Goal: Information Seeking & Learning: Learn about a topic

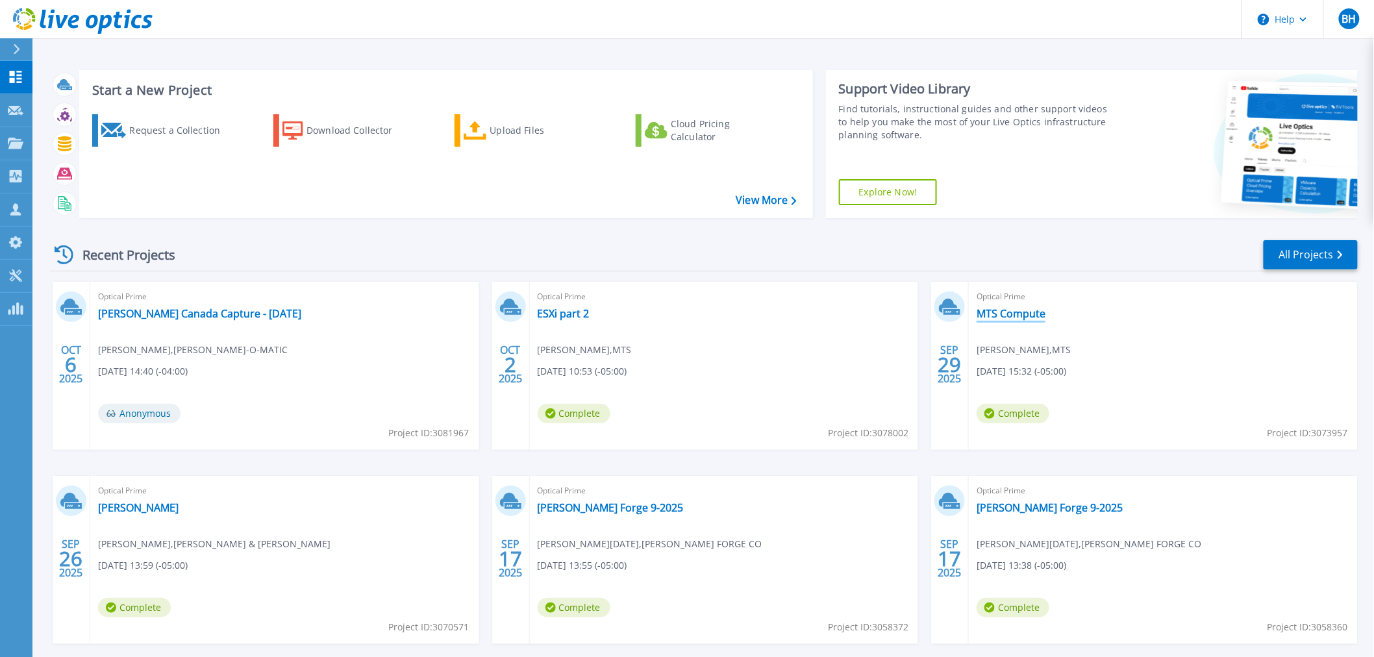
click at [1026, 319] on link "MTS Compute" at bounding box center [1010, 313] width 69 height 13
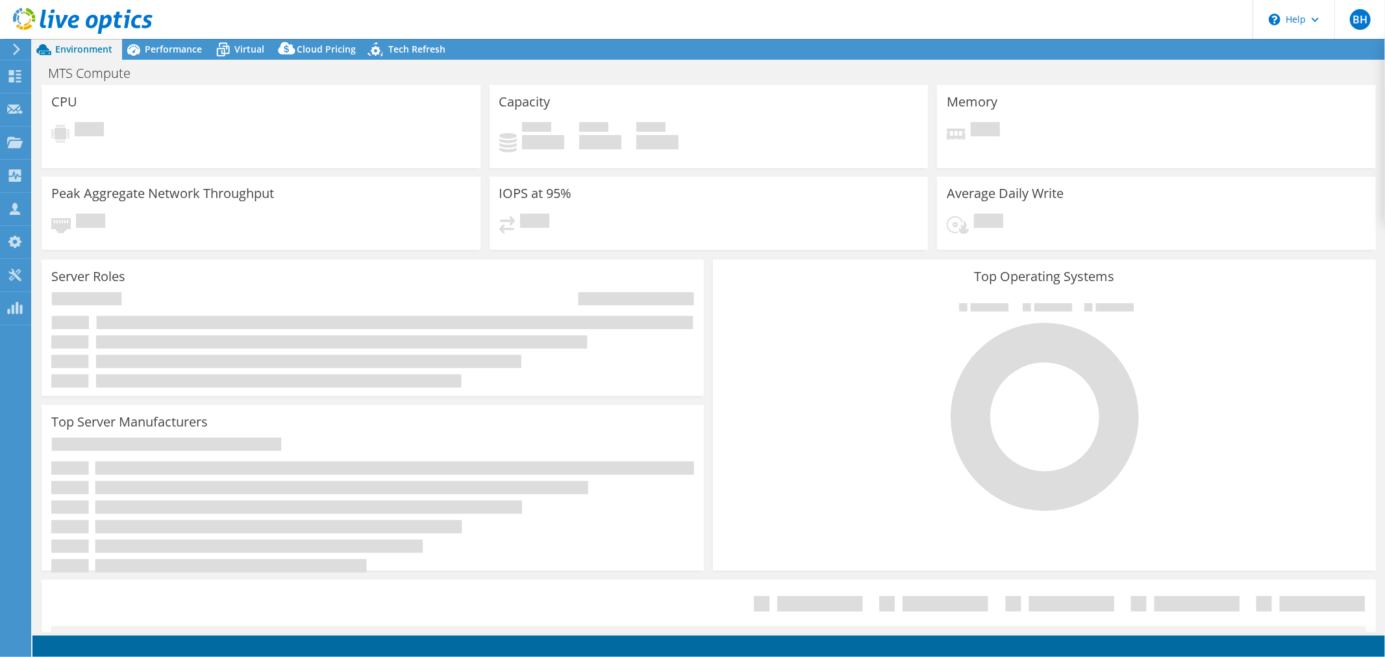
select select "USD"
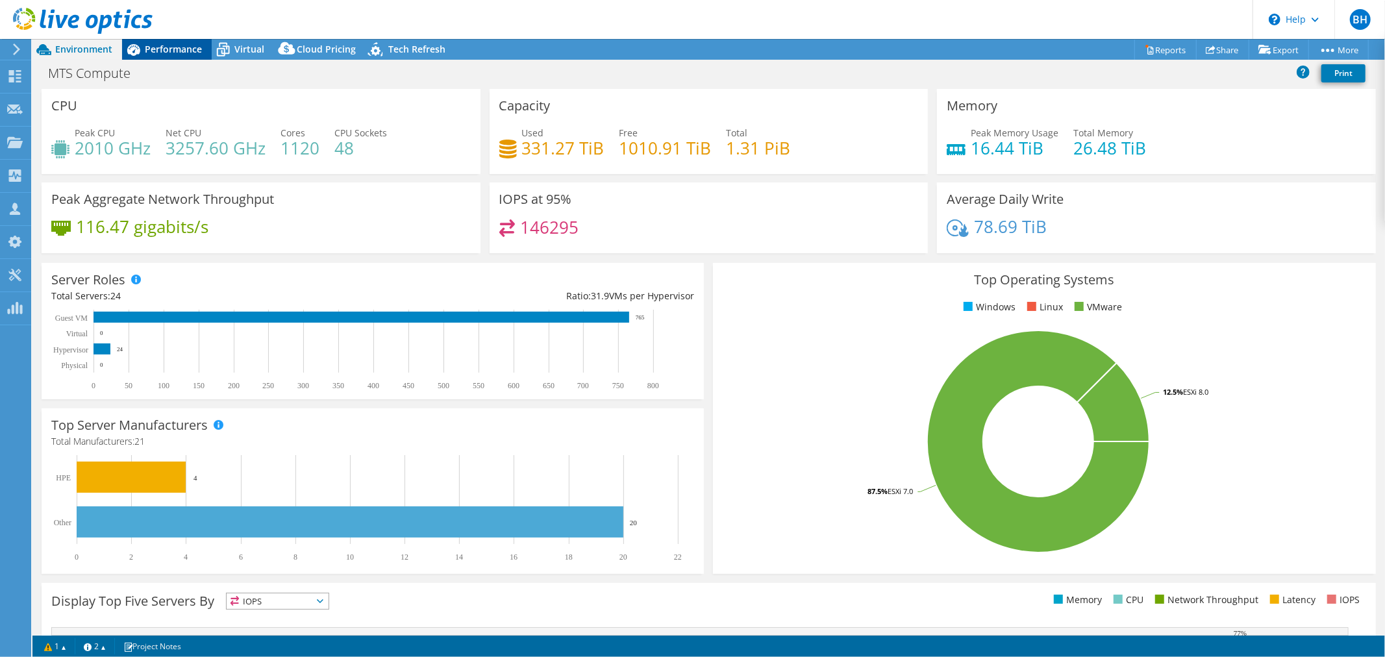
click at [158, 51] on span "Performance" at bounding box center [173, 49] width 57 height 12
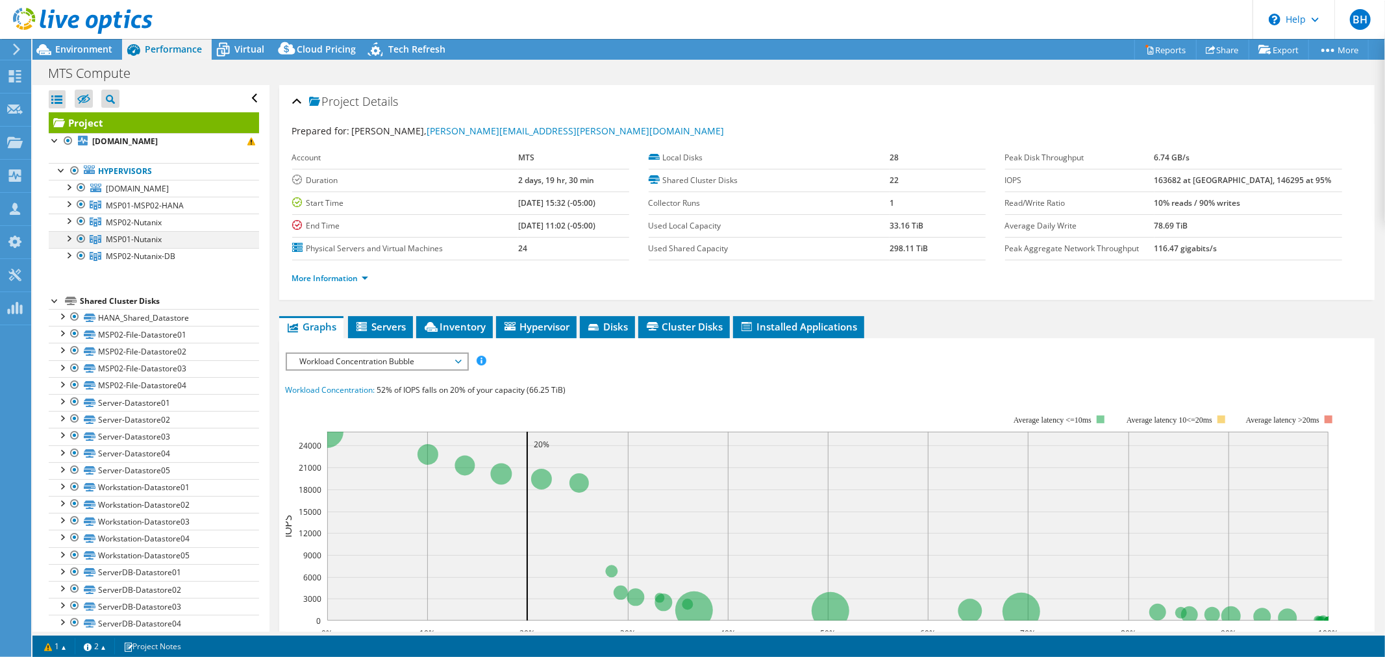
click at [80, 247] on div at bounding box center [81, 239] width 13 height 16
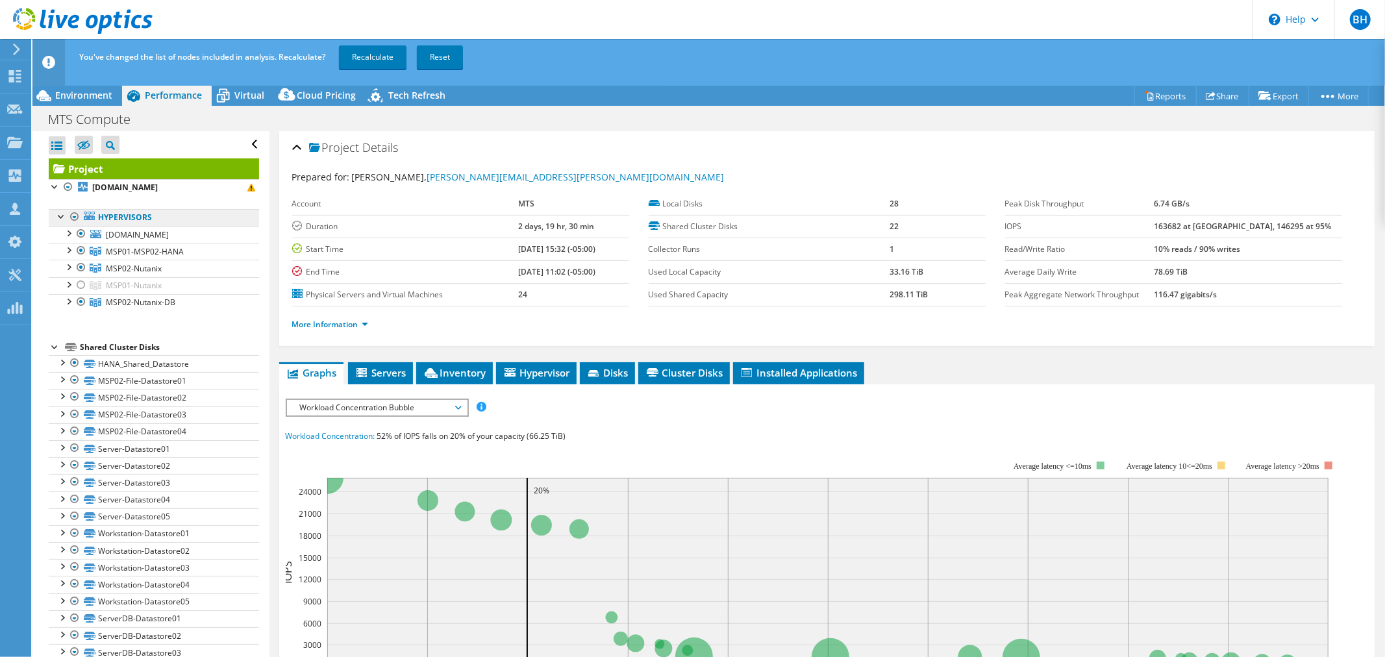
click at [82, 226] on link "Hypervisors" at bounding box center [154, 217] width 210 height 17
click at [81, 241] on div at bounding box center [81, 234] width 13 height 16
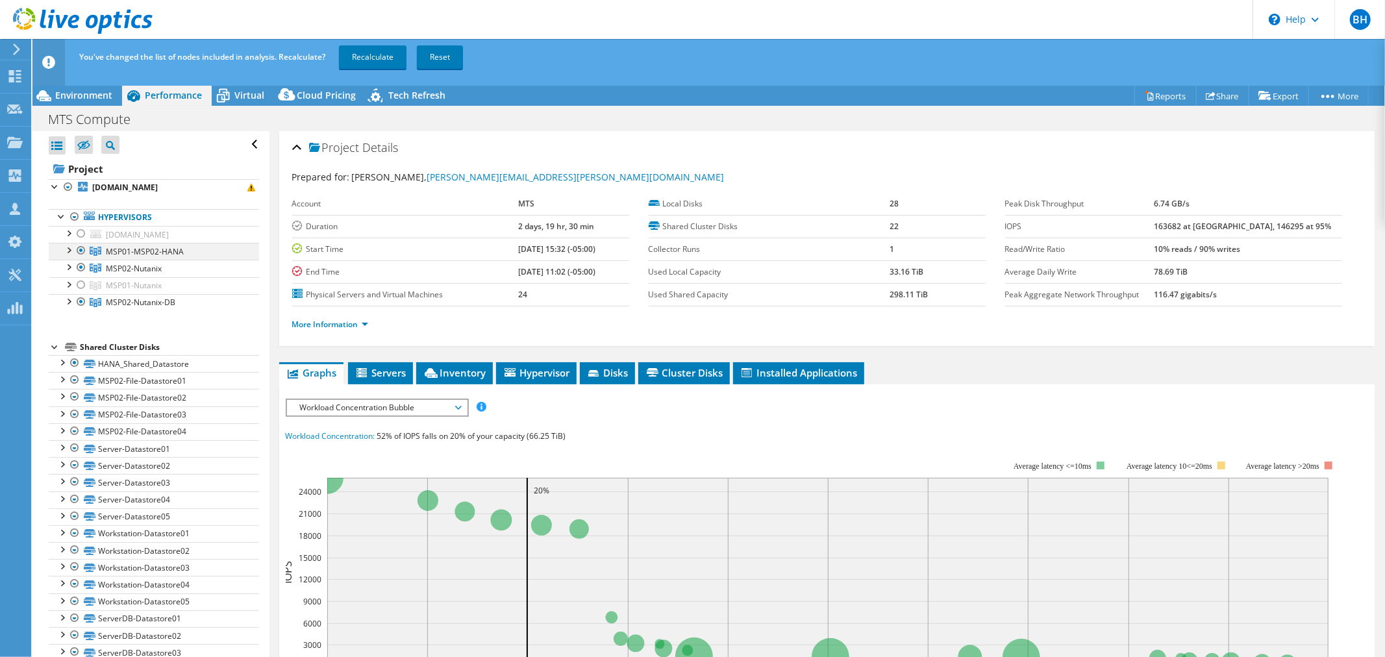
click at [81, 256] on div at bounding box center [81, 251] width 13 height 16
click at [80, 275] on div at bounding box center [81, 268] width 13 height 16
click at [375, 58] on link "Recalculate" at bounding box center [373, 56] width 68 height 23
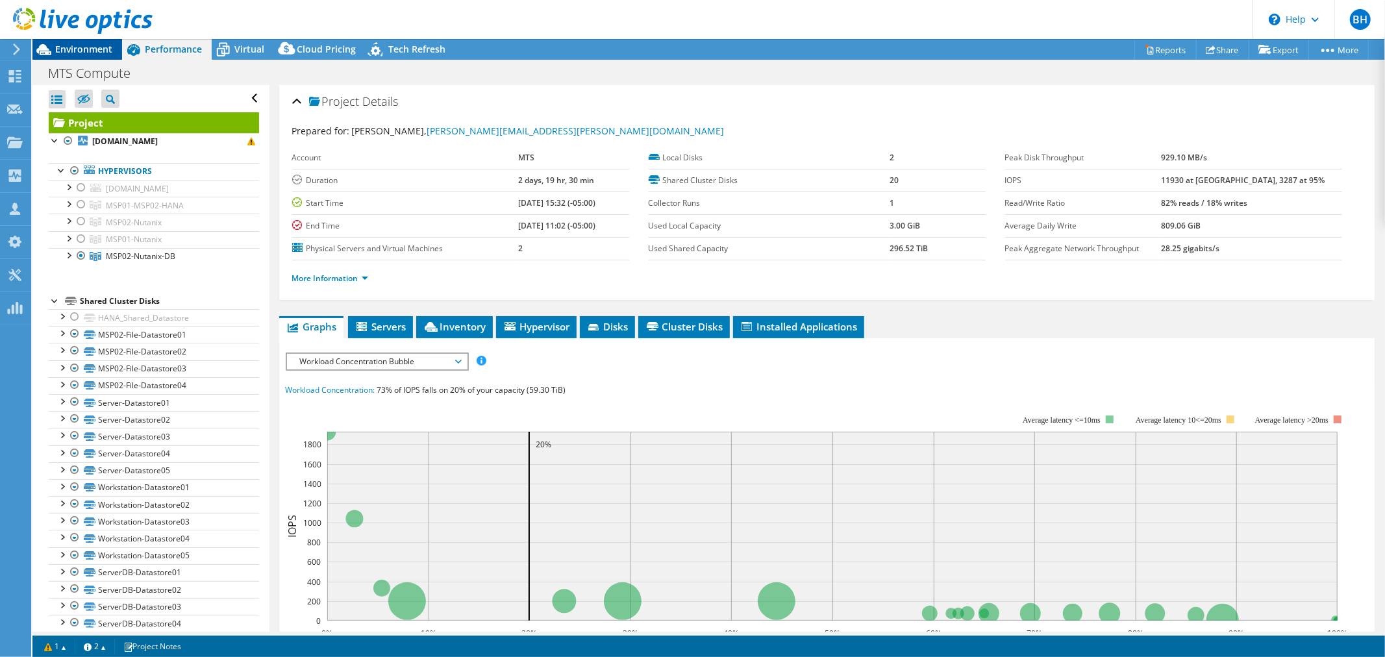
click at [82, 47] on span "Environment" at bounding box center [83, 49] width 57 height 12
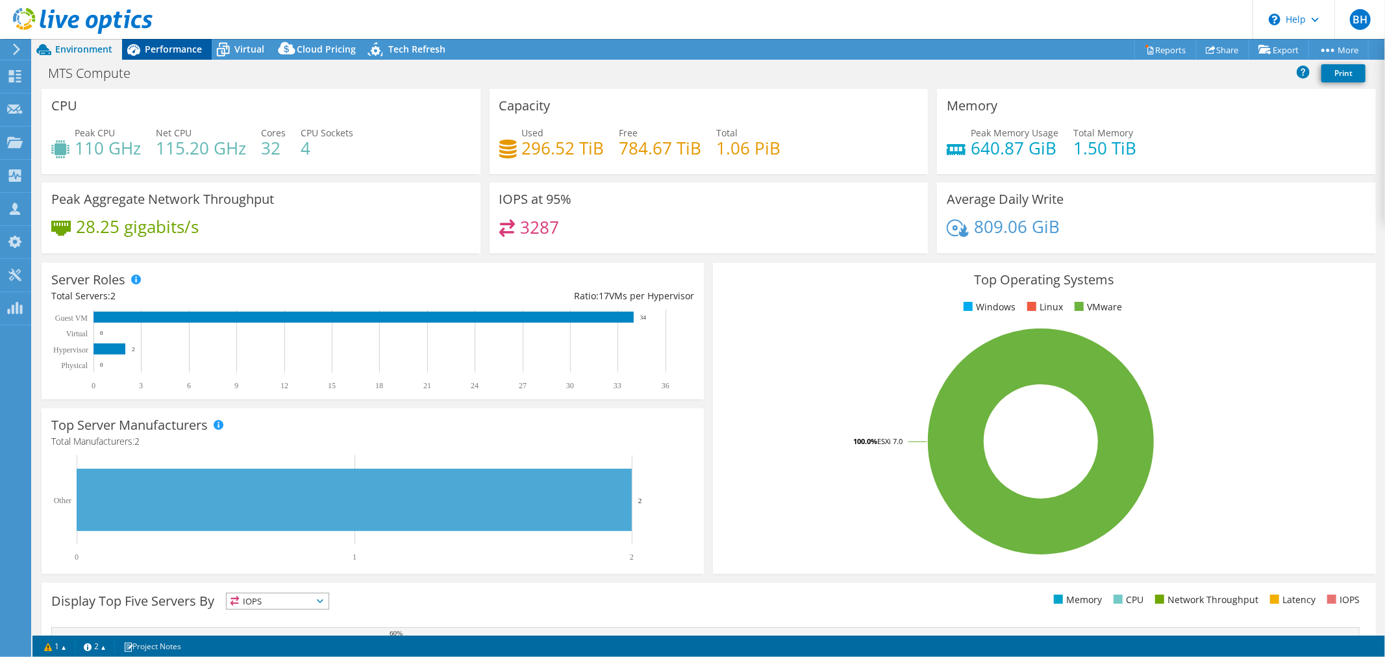
click at [178, 48] on span "Performance" at bounding box center [173, 49] width 57 height 12
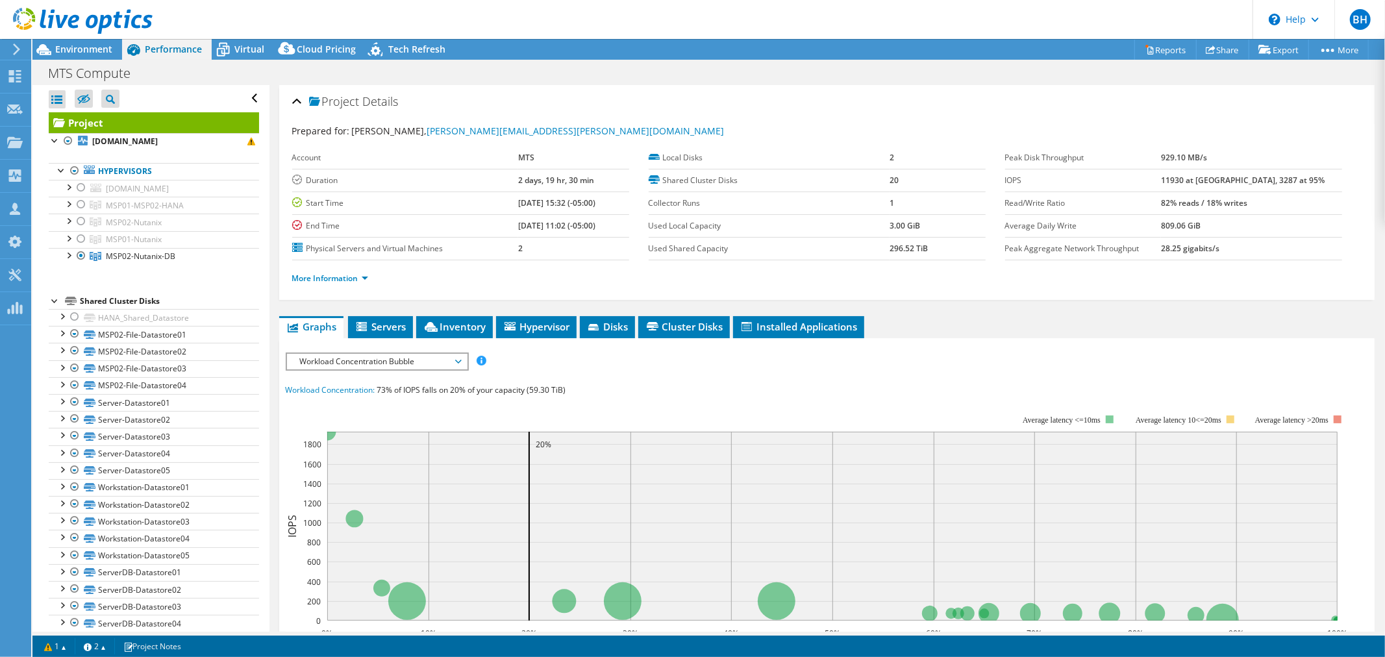
click at [416, 362] on span "Workload Concentration Bubble" at bounding box center [376, 362] width 167 height 16
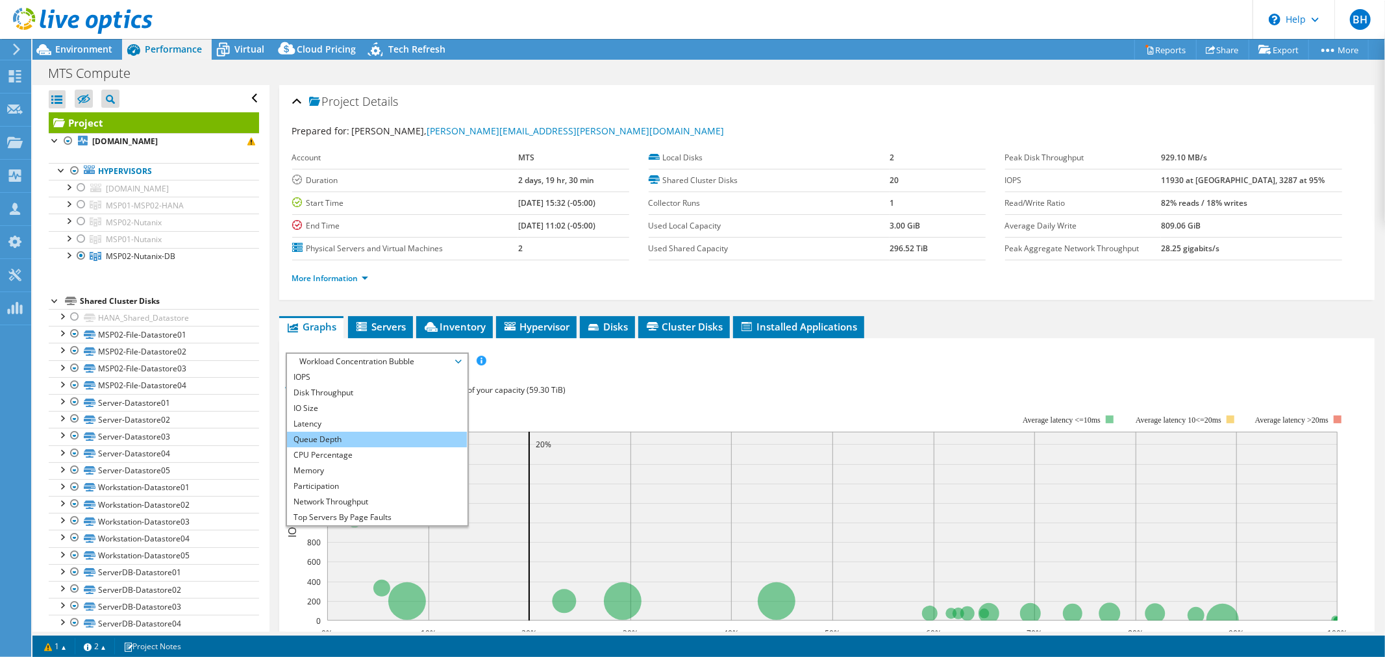
click at [360, 438] on li "Queue Depth" at bounding box center [377, 440] width 180 height 16
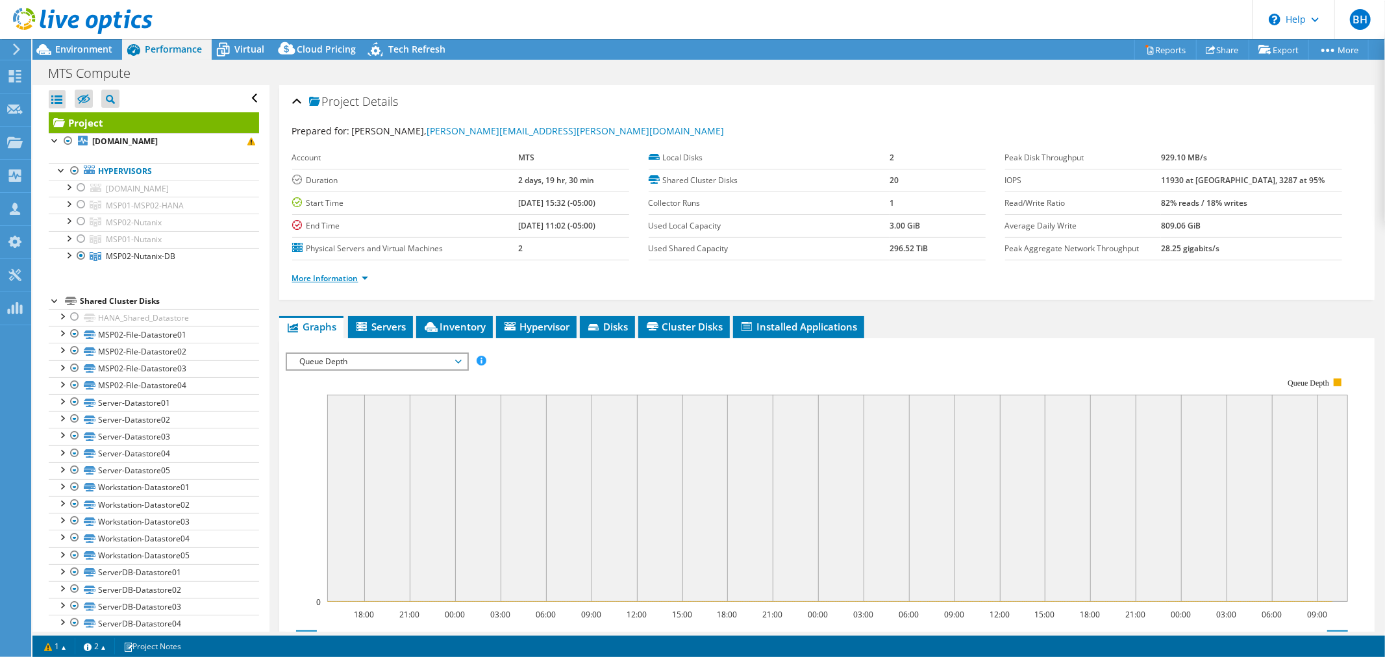
click at [351, 278] on link "More Information" at bounding box center [330, 278] width 76 height 11
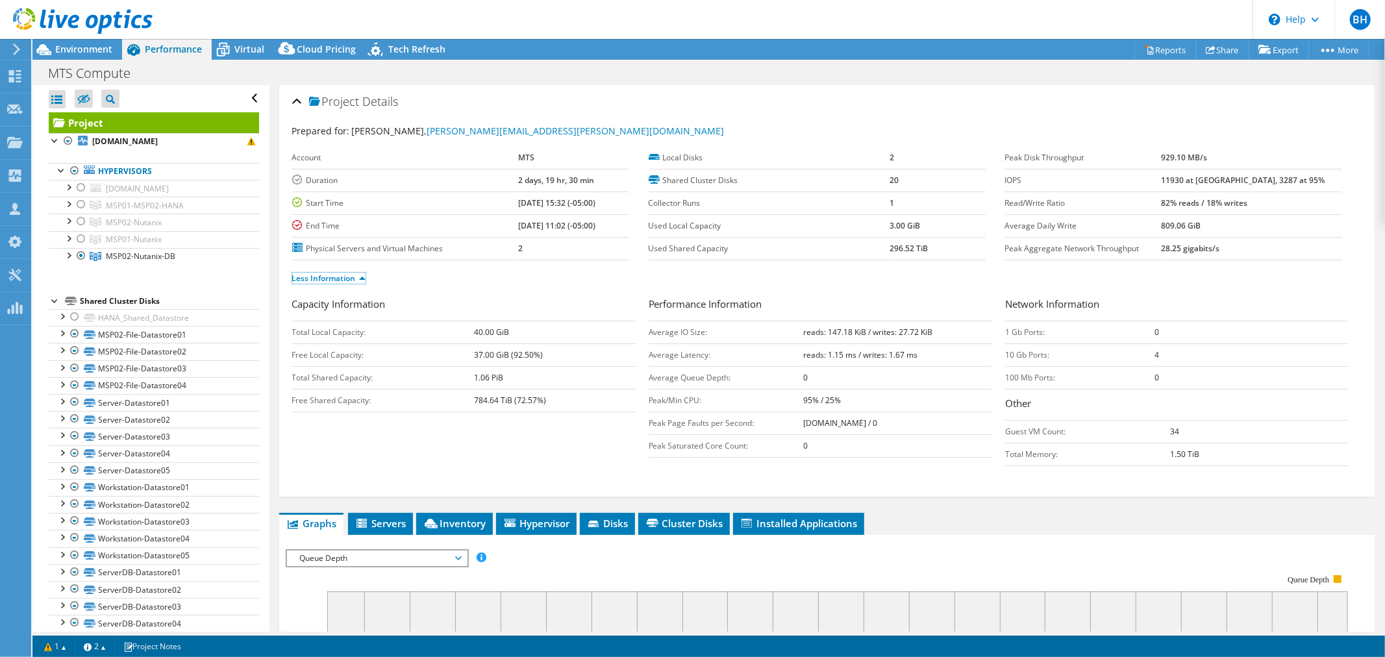
scroll to position [144, 0]
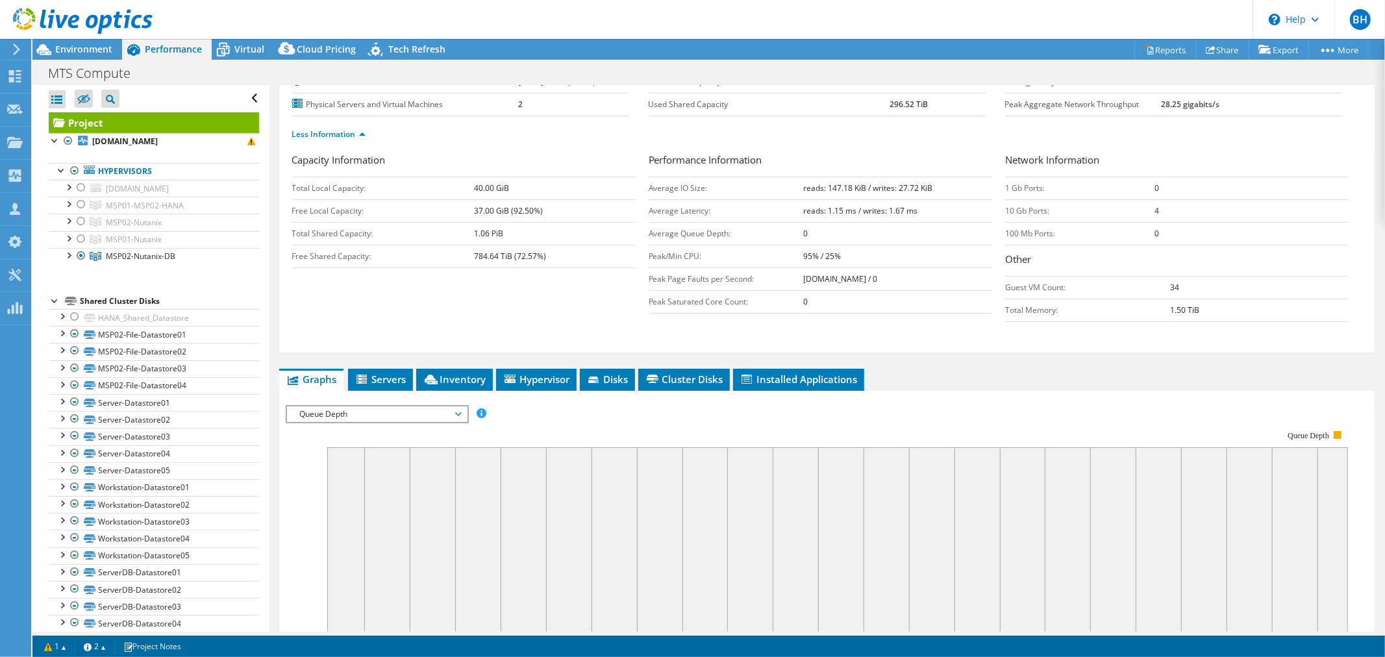
click at [390, 409] on span "Queue Depth" at bounding box center [376, 414] width 167 height 16
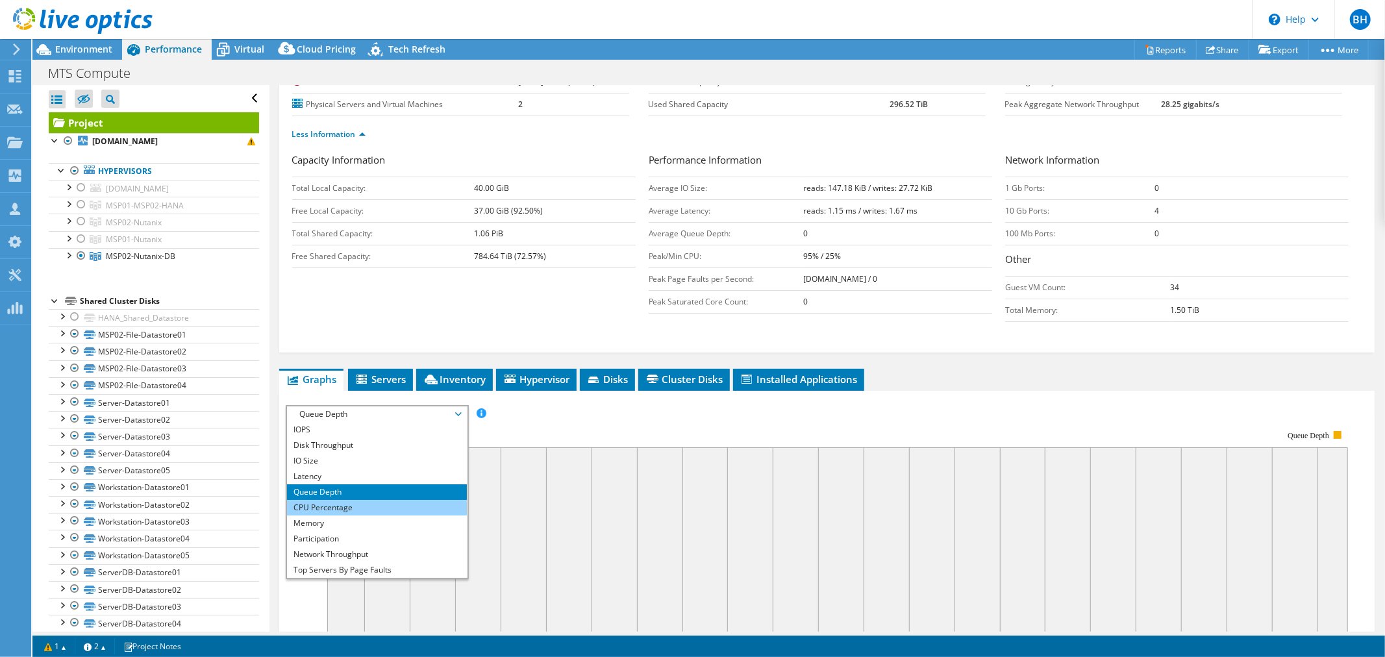
click at [391, 510] on li "CPU Percentage" at bounding box center [377, 508] width 180 height 16
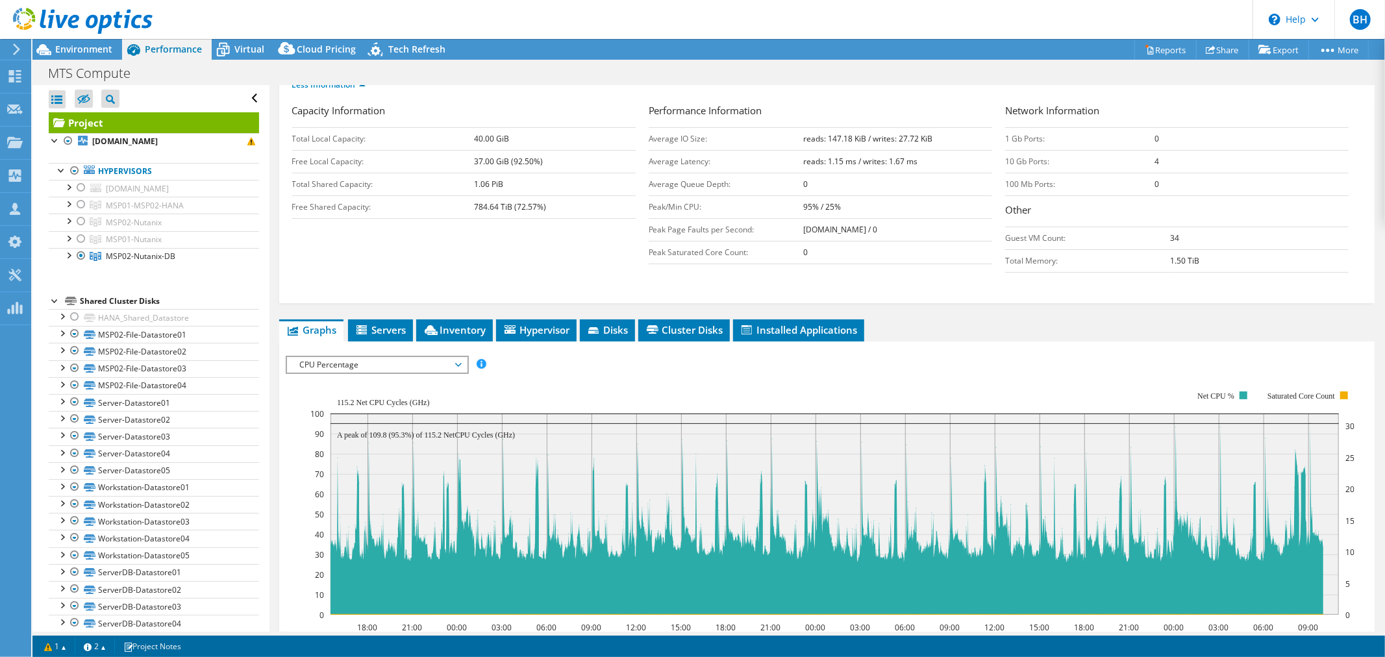
scroll to position [216, 0]
